Goal: Transaction & Acquisition: Book appointment/travel/reservation

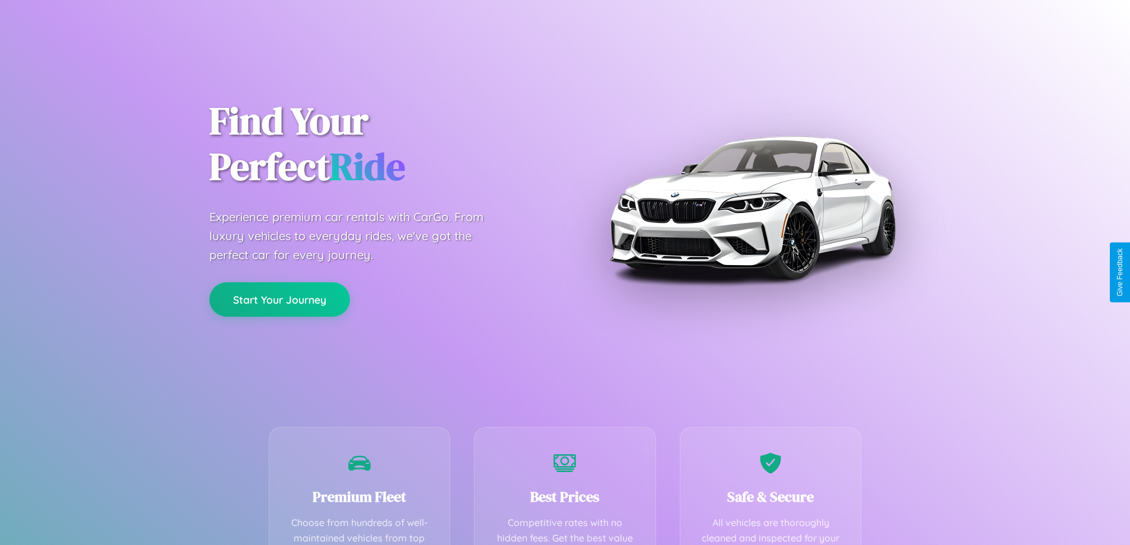
scroll to position [346, 0]
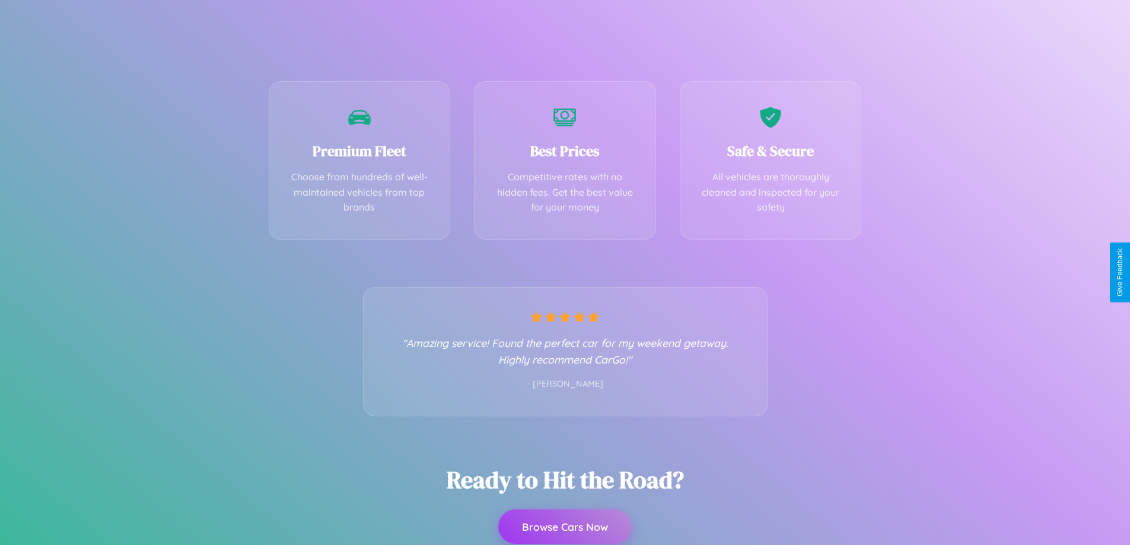
click at [565, 527] on button "Browse Cars Now" at bounding box center [565, 527] width 134 height 34
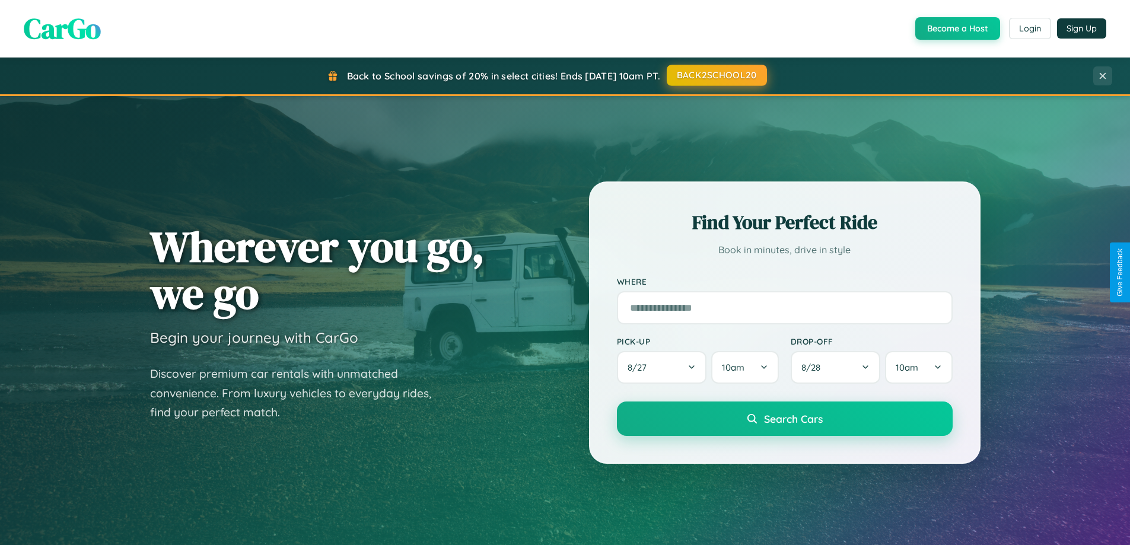
click at [716, 75] on button "BACK2SCHOOL20" at bounding box center [717, 75] width 100 height 21
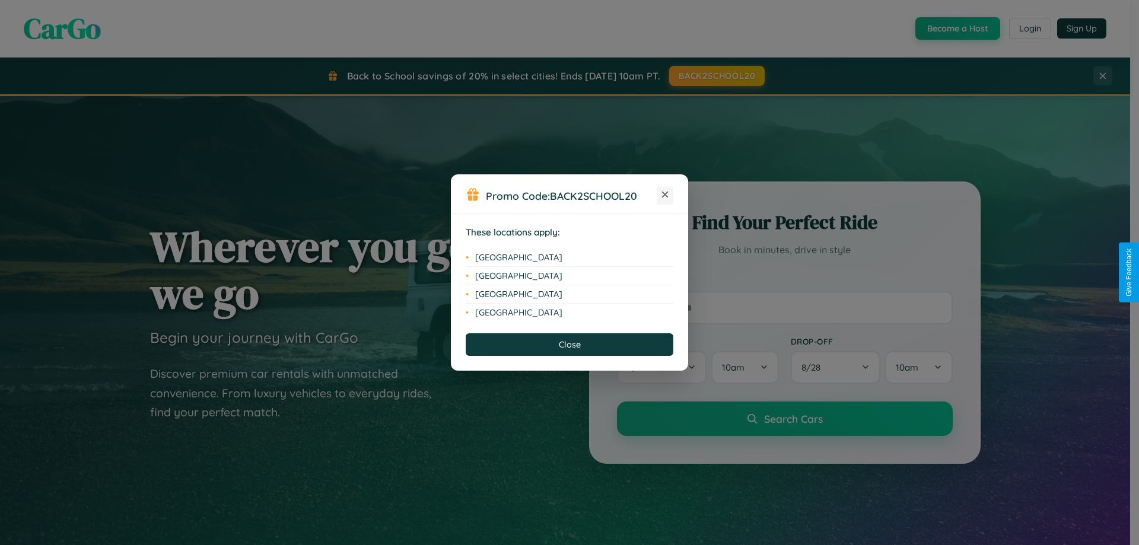
click at [665, 195] on icon at bounding box center [665, 195] width 7 height 7
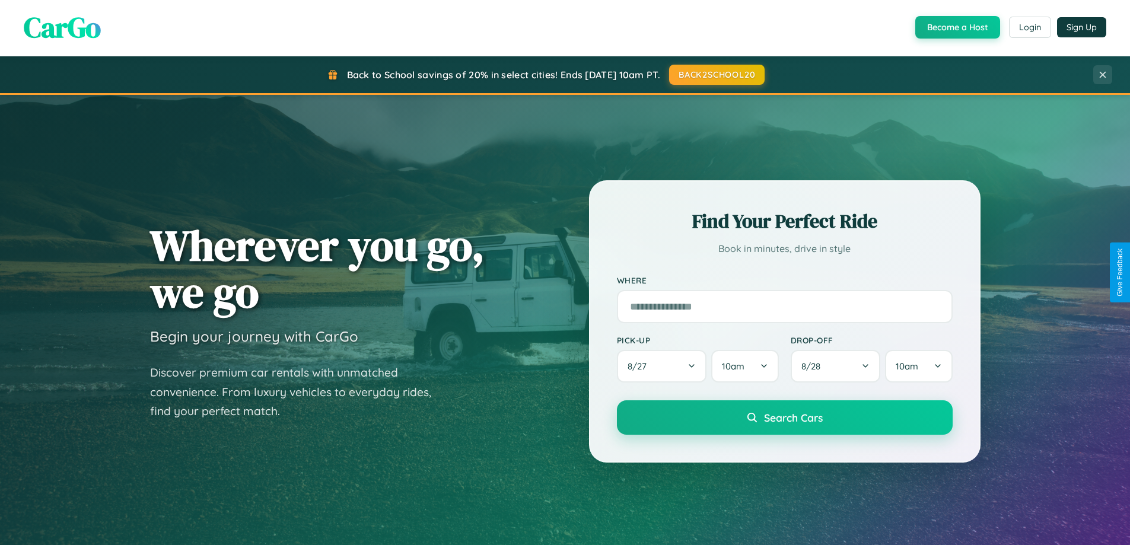
scroll to position [35, 0]
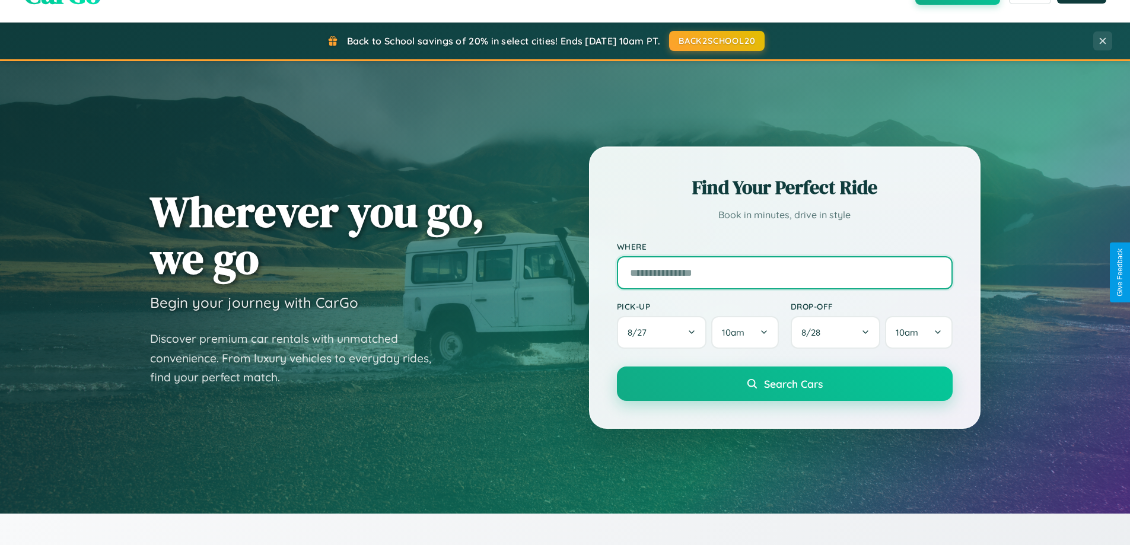
click at [784, 272] on input "text" at bounding box center [785, 272] width 336 height 33
type input "**********"
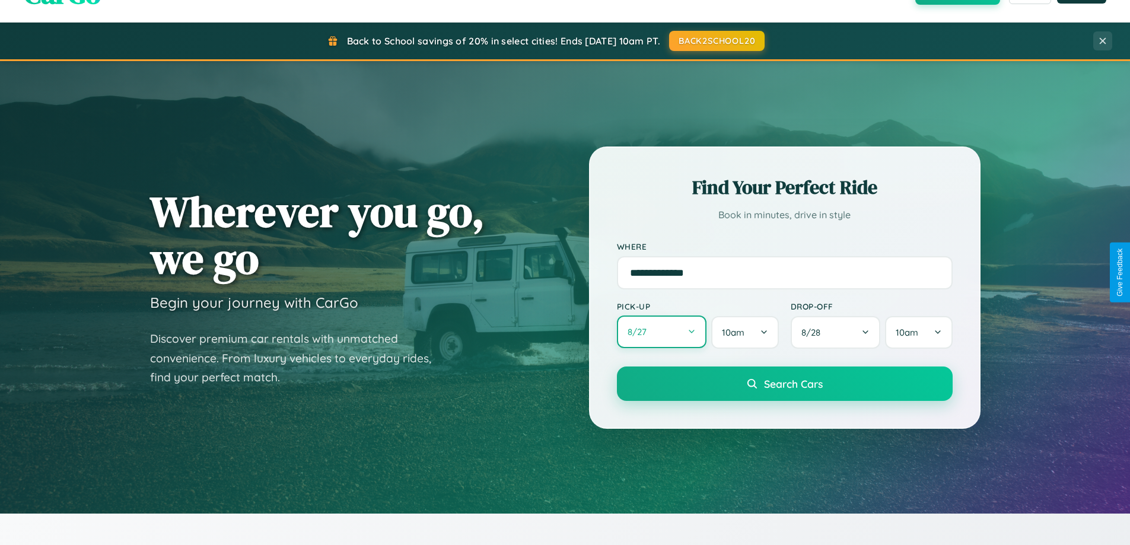
click at [662, 332] on button "8 / 27" at bounding box center [662, 332] width 90 height 33
select select "*"
select select "****"
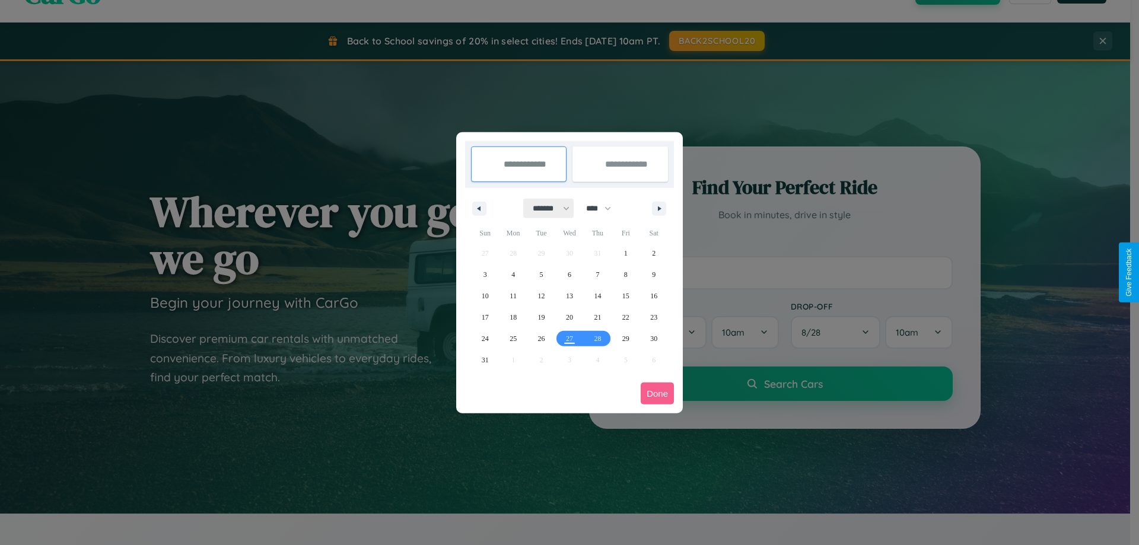
drag, startPoint x: 546, startPoint y: 208, endPoint x: 570, endPoint y: 238, distance: 38.0
click at [546, 208] on select "******* ******** ***** ***** *** **** **** ****** ********* ******* ******** **…" at bounding box center [549, 209] width 50 height 20
select select "*"
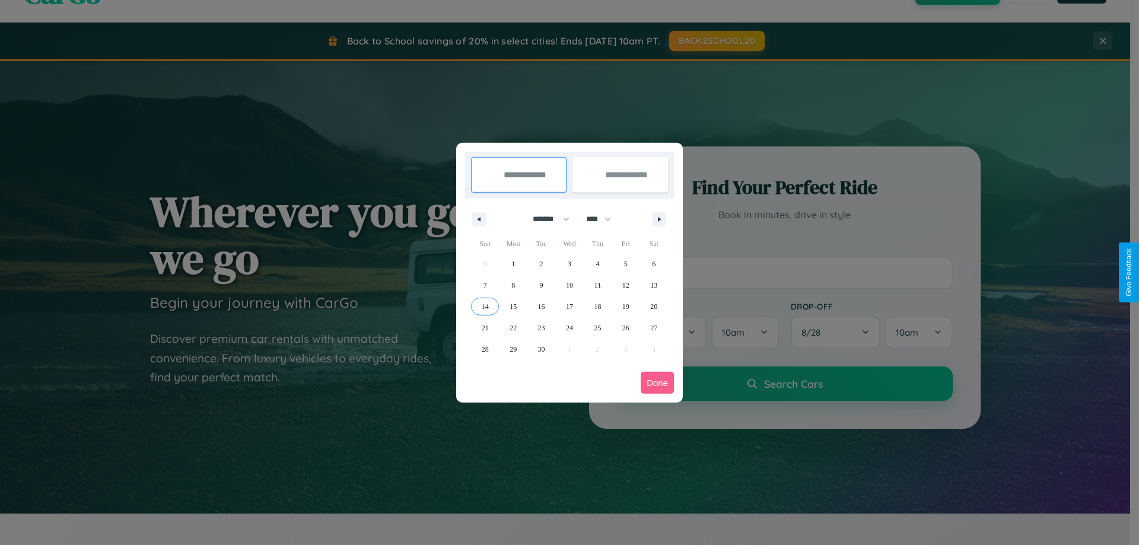
click at [485, 306] on span "14" at bounding box center [485, 306] width 7 height 21
type input "**********"
click at [569, 306] on span "17" at bounding box center [569, 306] width 7 height 21
type input "**********"
click at [657, 383] on button "Done" at bounding box center [657, 383] width 33 height 22
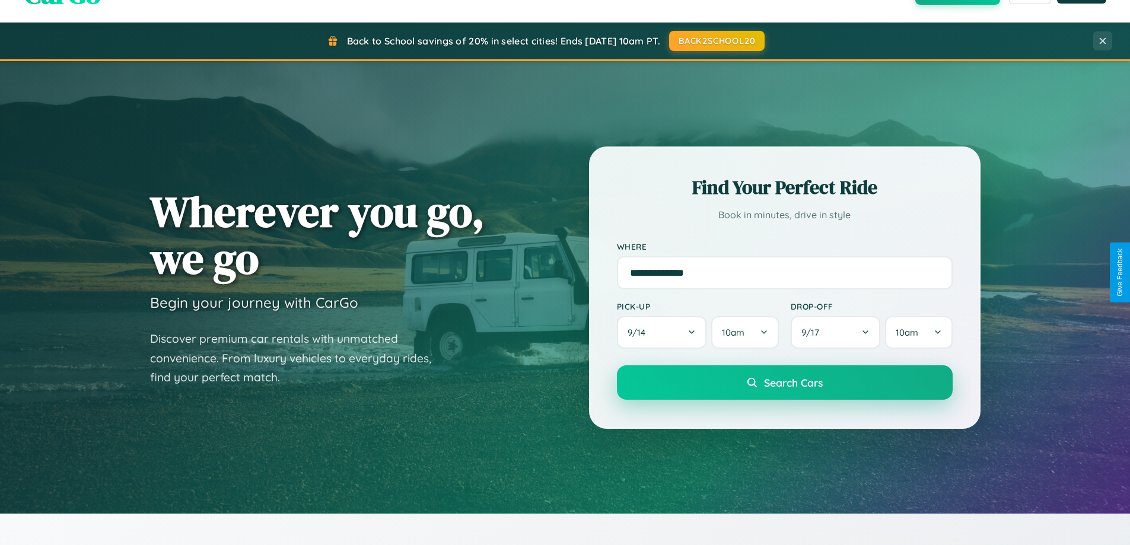
click at [784, 383] on span "Search Cars" at bounding box center [793, 382] width 59 height 13
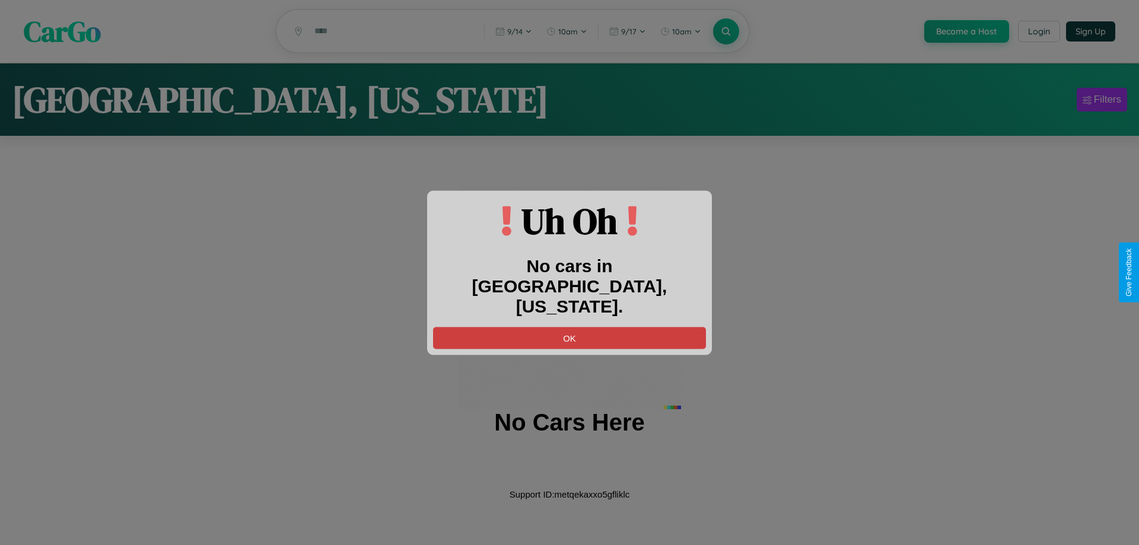
click at [570, 327] on button "OK" at bounding box center [569, 338] width 273 height 22
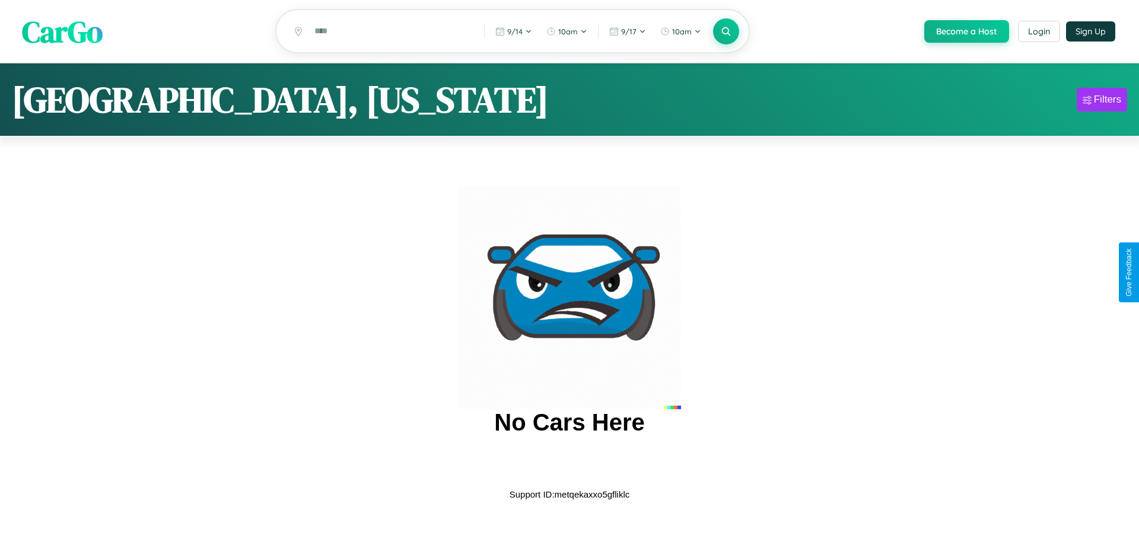
click at [62, 32] on span "CarGo" at bounding box center [62, 31] width 81 height 41
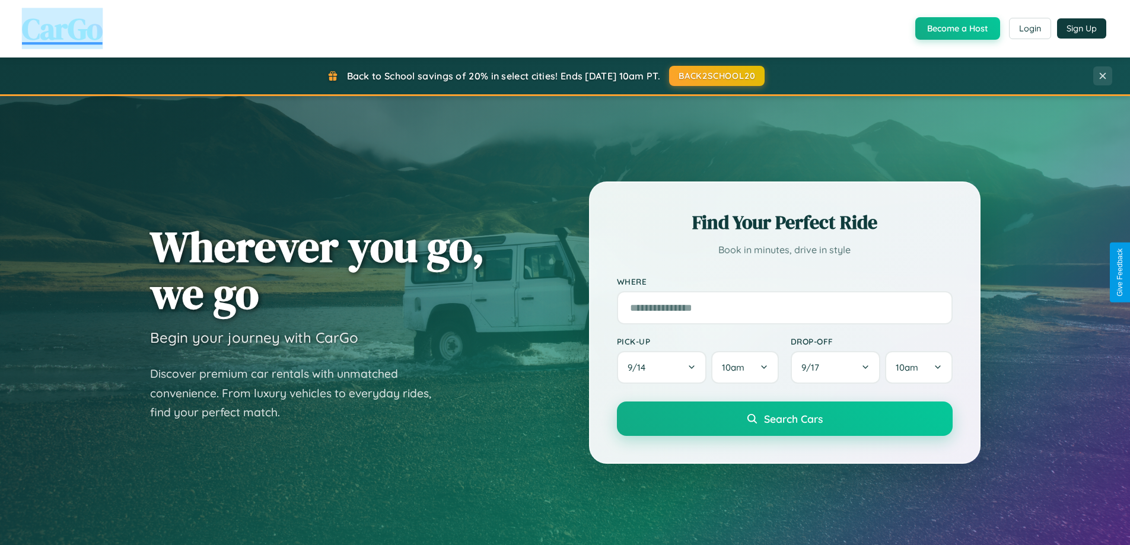
scroll to position [2283, 0]
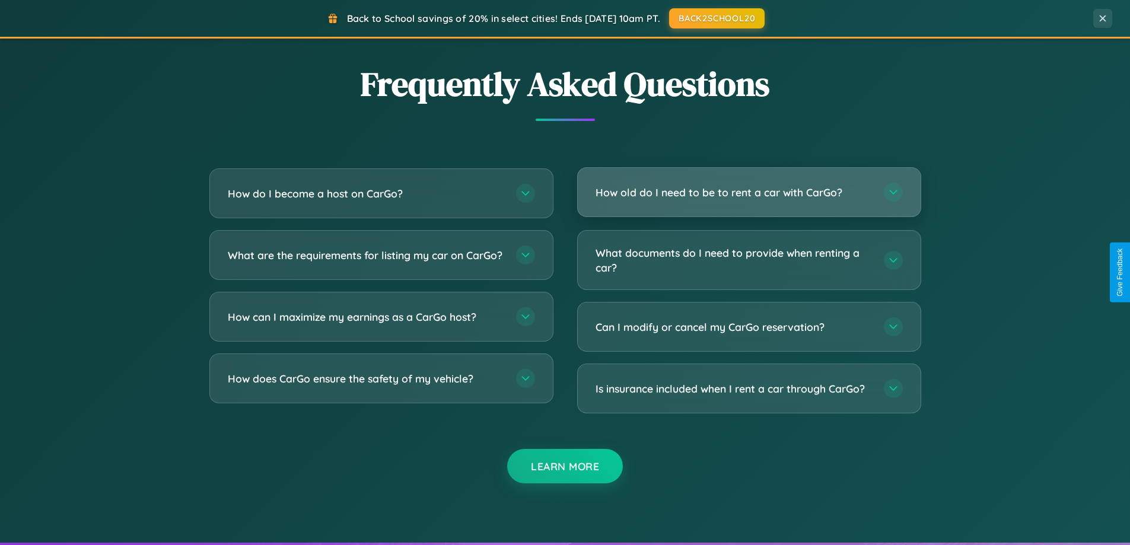
click at [749, 192] on h3 "How old do I need to be to rent a car with CarGo?" at bounding box center [734, 192] width 277 height 15
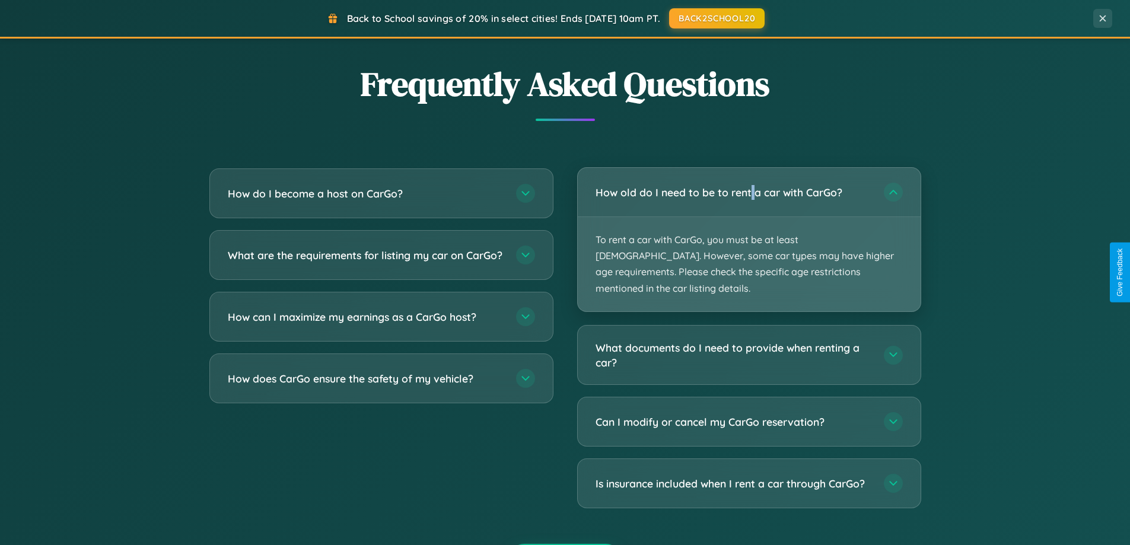
click at [749, 231] on p "To rent a car with CarGo, you must be at least [DEMOGRAPHIC_DATA]. However, som…" at bounding box center [749, 264] width 343 height 94
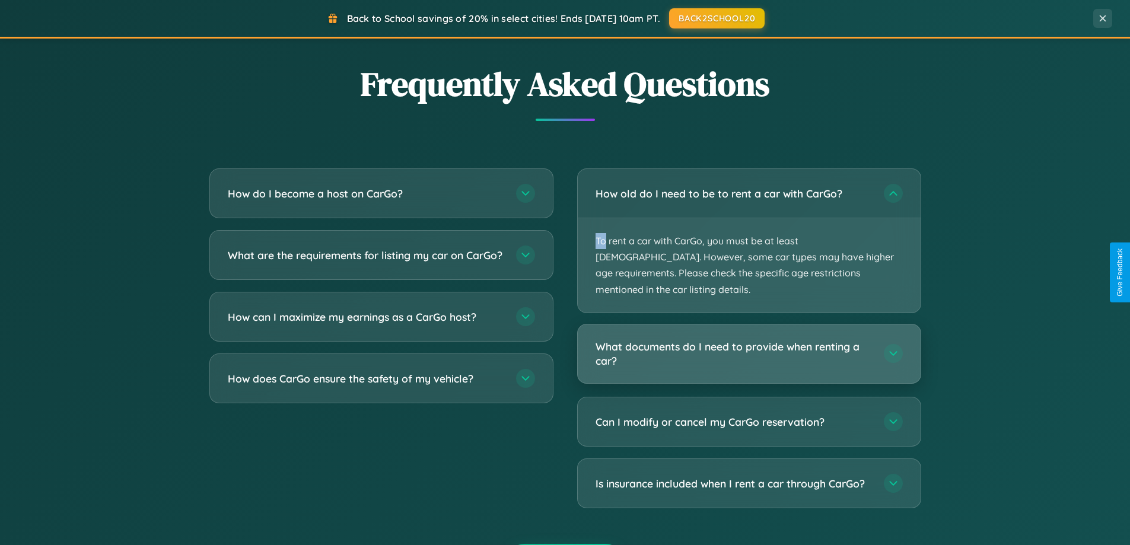
click at [749, 339] on h3 "What documents do I need to provide when renting a car?" at bounding box center [734, 353] width 277 height 29
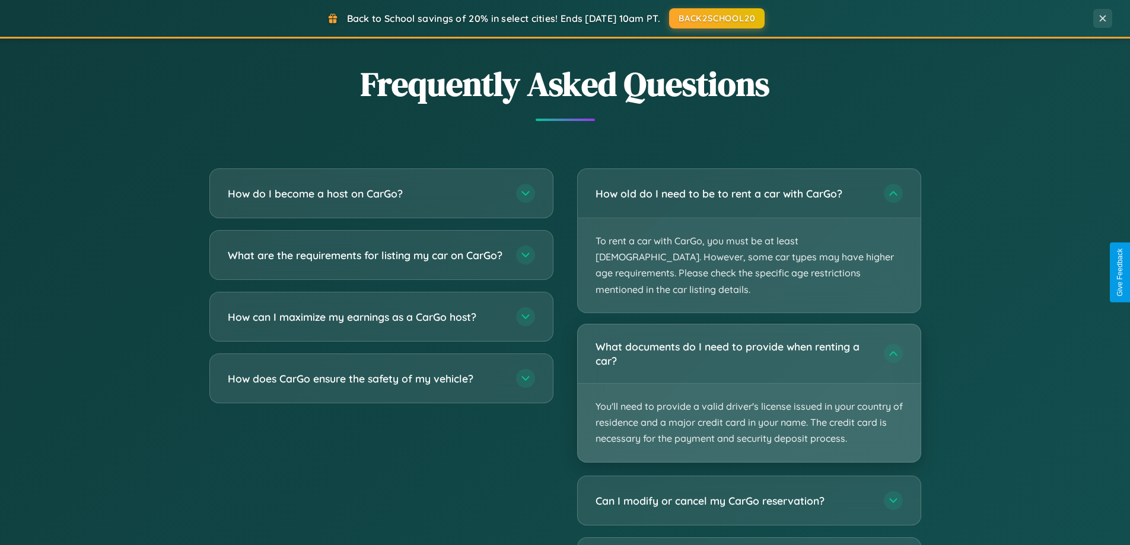
click at [749, 384] on p "You'll need to provide a valid driver's license issued in your country of resid…" at bounding box center [749, 423] width 343 height 78
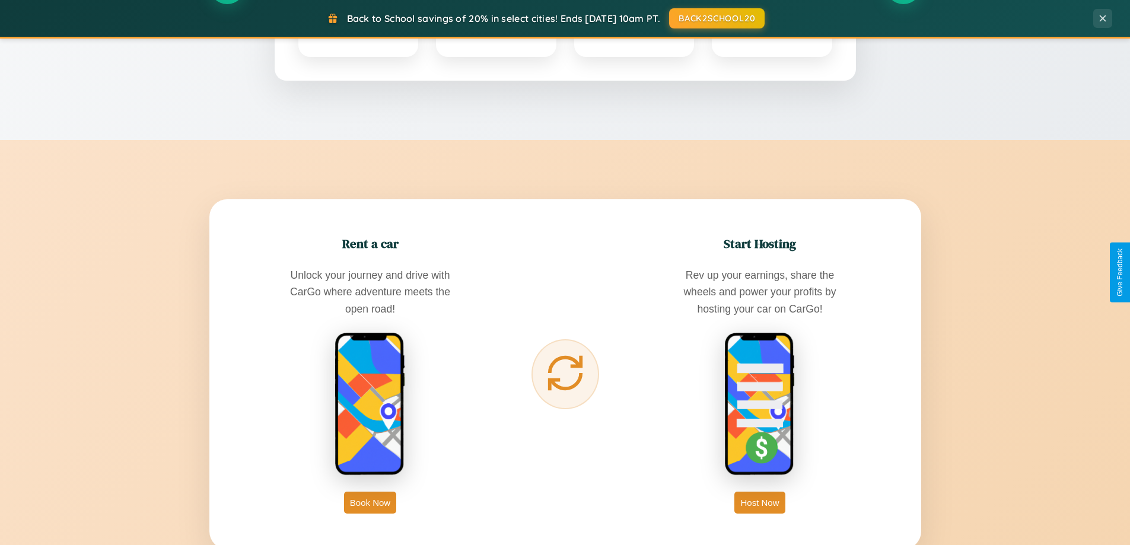
scroll to position [0, 0]
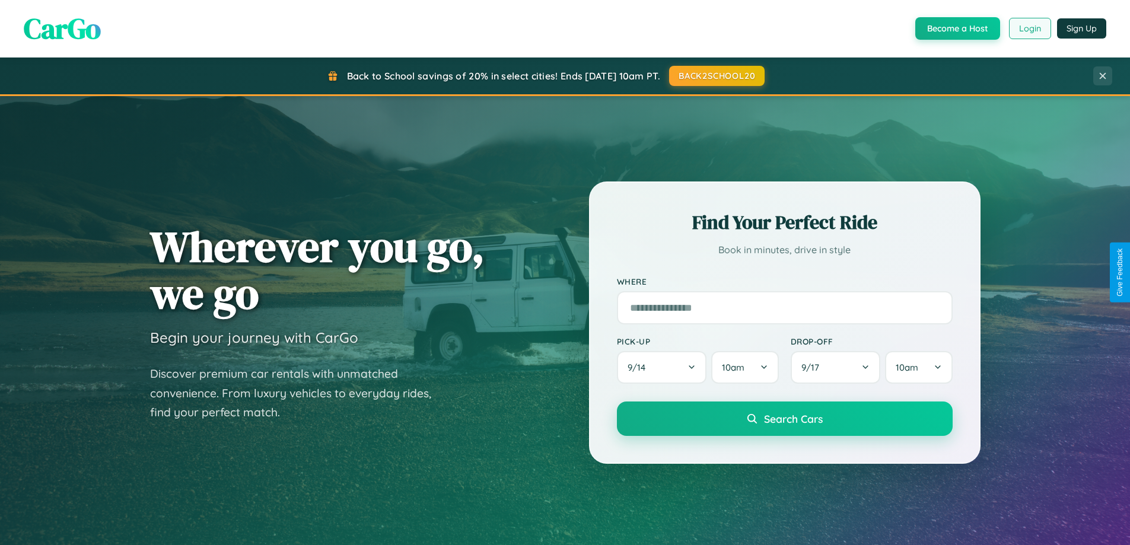
click at [1029, 28] on button "Login" at bounding box center [1030, 28] width 42 height 21
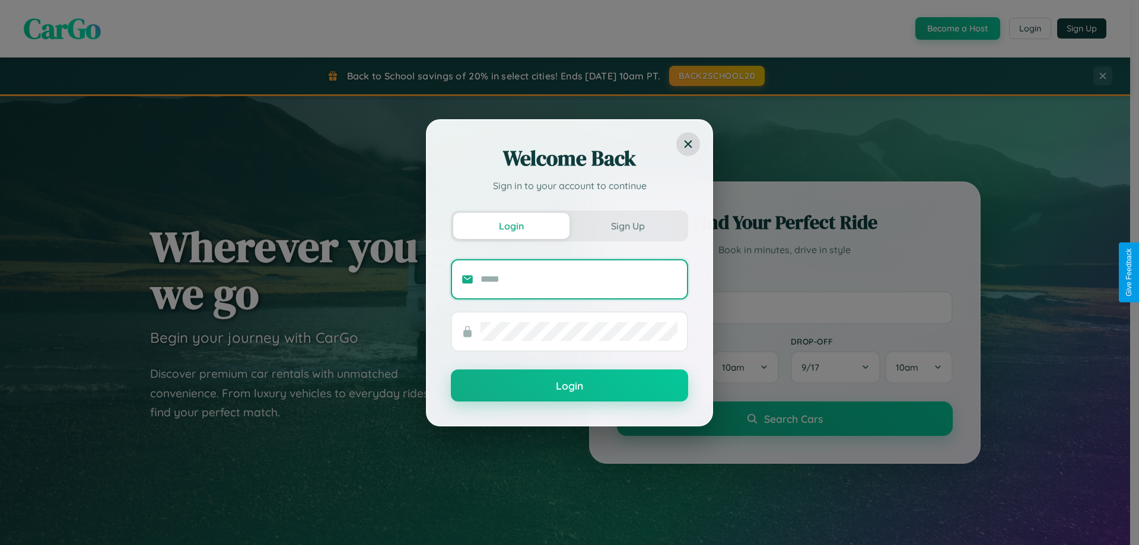
click at [579, 279] on input "text" at bounding box center [579, 279] width 197 height 19
type input "**********"
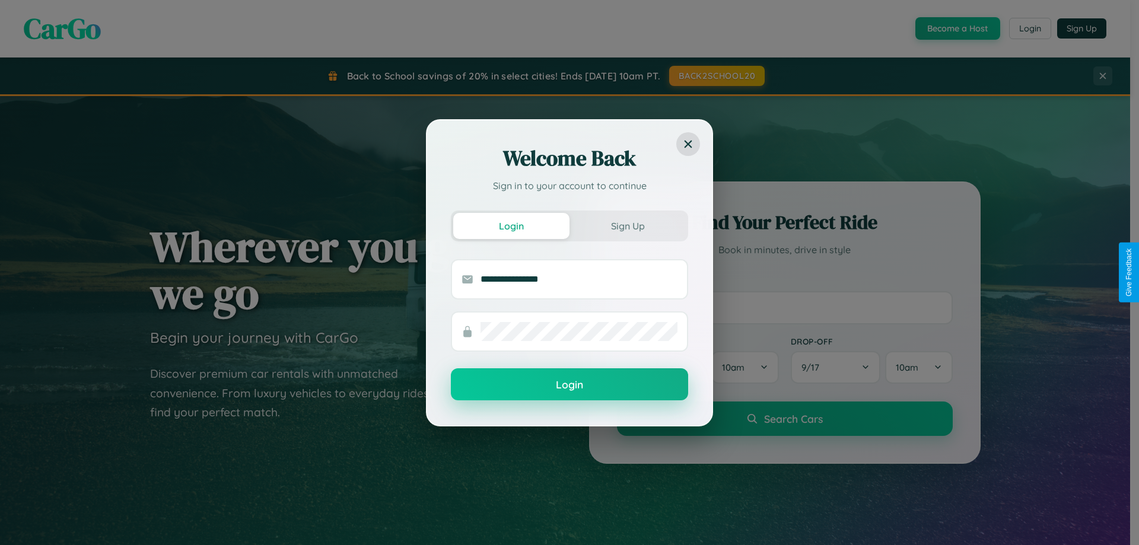
click at [570, 385] on button "Login" at bounding box center [569, 384] width 237 height 32
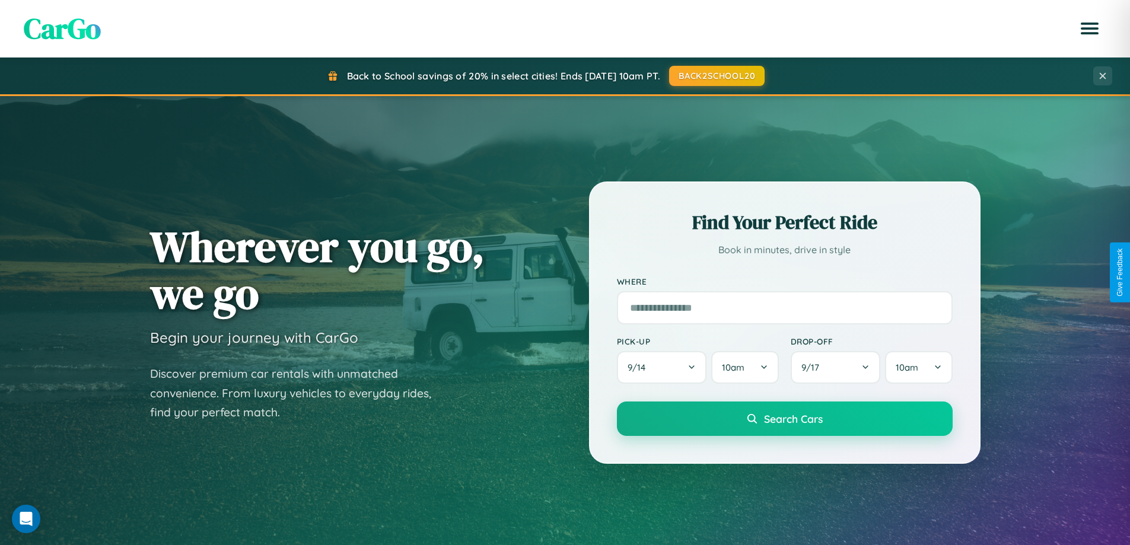
scroll to position [816, 0]
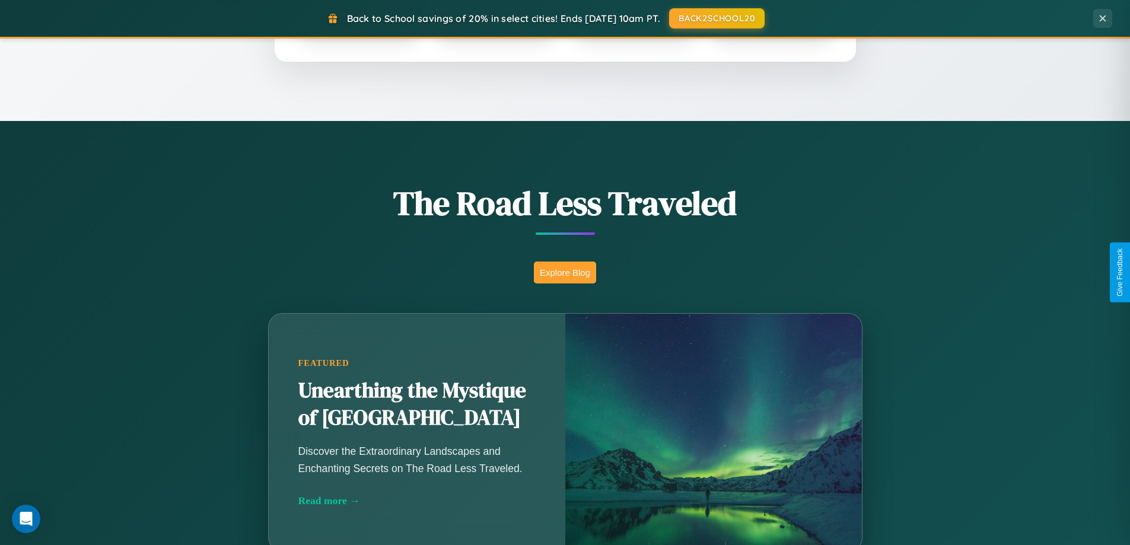
click at [565, 272] on button "Explore Blog" at bounding box center [565, 273] width 62 height 22
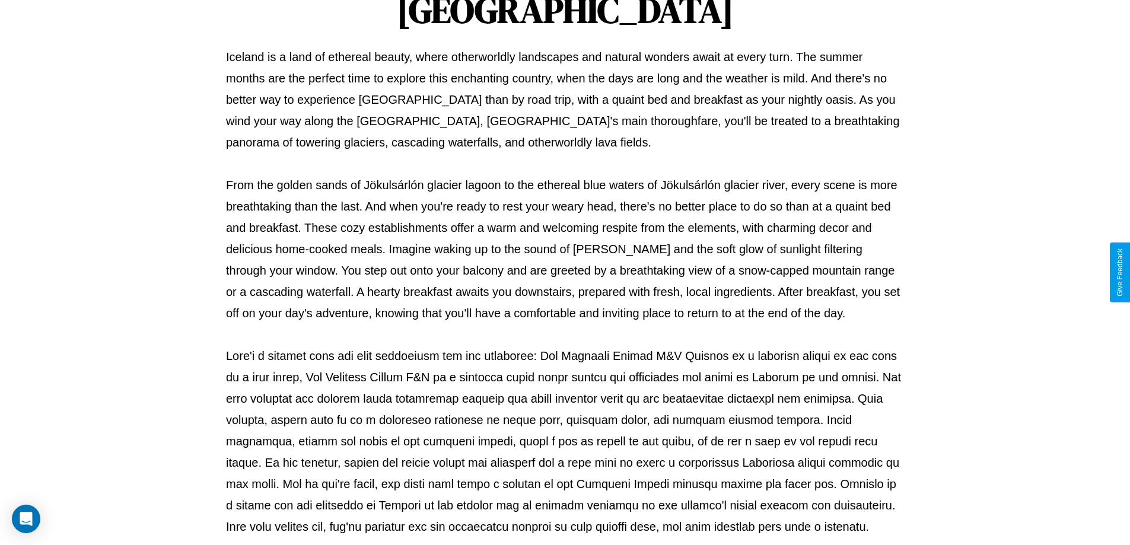
scroll to position [384, 0]
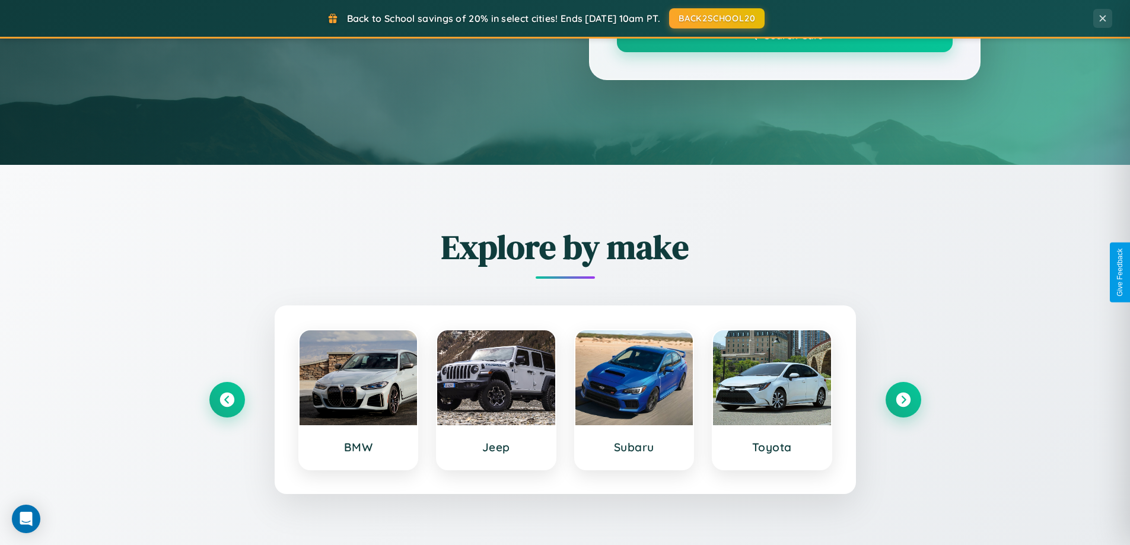
scroll to position [816, 0]
